Goal: Information Seeking & Learning: Learn about a topic

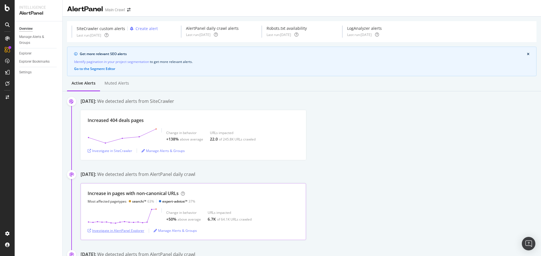
click at [133, 232] on div "Investigate in AlertPanel Explorer" at bounding box center [116, 231] width 57 height 5
click at [120, 154] on div "Investigate in SiteCrawler" at bounding box center [110, 151] width 44 height 8
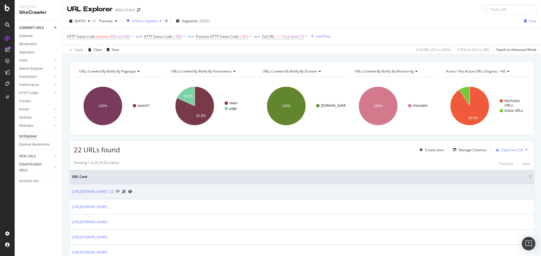
click at [113, 193] on icon at bounding box center [111, 191] width 3 height 3
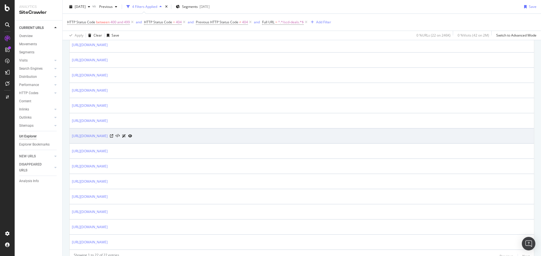
scroll to position [295, 0]
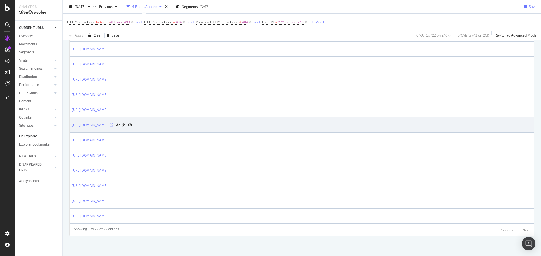
click at [113, 126] on icon at bounding box center [111, 125] width 3 height 3
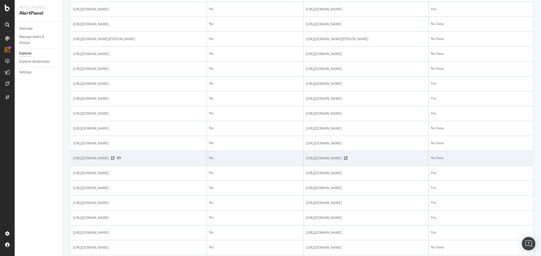
scroll to position [253, 0]
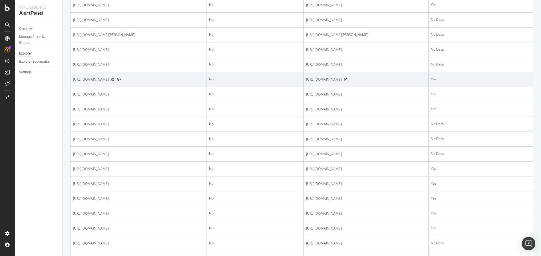
click at [114, 81] on icon at bounding box center [112, 79] width 3 height 3
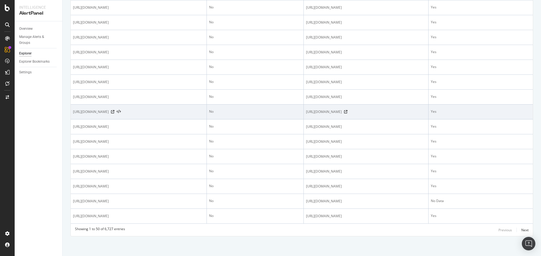
scroll to position [742, 0]
